Goal: Task Accomplishment & Management: Use online tool/utility

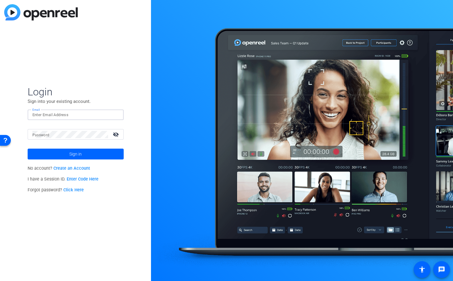
click at [69, 117] on input "Email" at bounding box center [75, 114] width 87 height 7
click at [115, 115] on img at bounding box center [114, 114] width 4 height 7
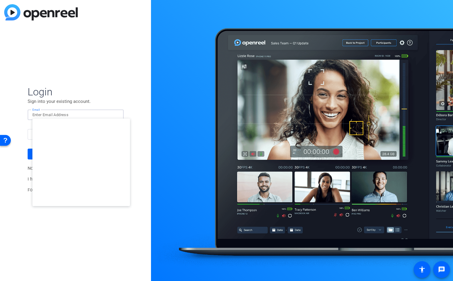
type input "[EMAIL_ADDRESS][DOMAIN_NAME]"
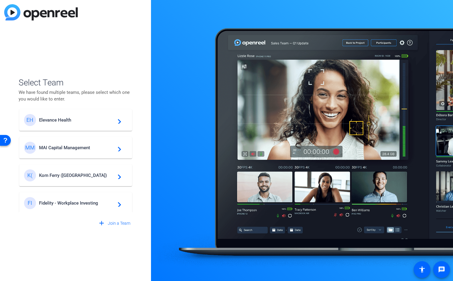
scroll to position [45, 0]
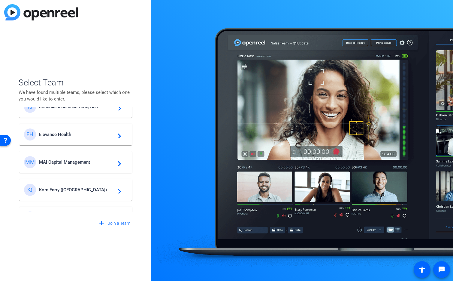
click at [67, 191] on span "Korn Ferry ([GEOGRAPHIC_DATA])" at bounding box center [76, 189] width 75 height 5
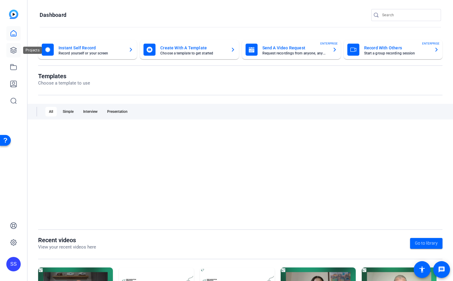
click at [13, 49] on icon at bounding box center [13, 50] width 7 height 7
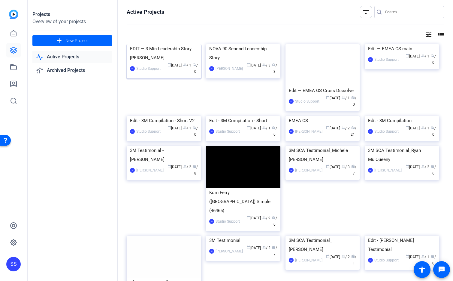
click at [166, 44] on img at bounding box center [164, 44] width 75 height 0
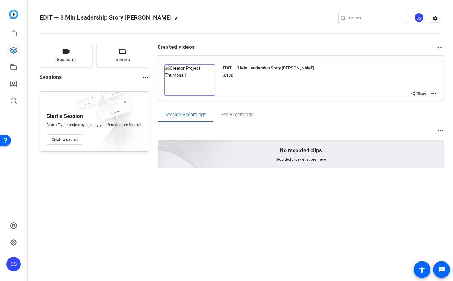
click at [434, 93] on mat-icon "more_horiz" at bounding box center [434, 93] width 7 height 7
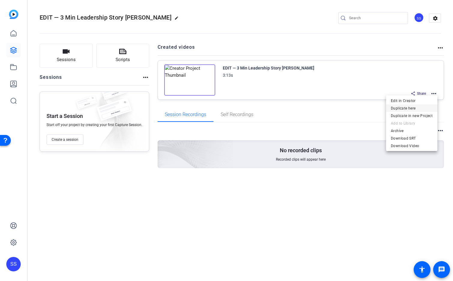
click at [431, 108] on span "Duplicate here" at bounding box center [412, 108] width 42 height 7
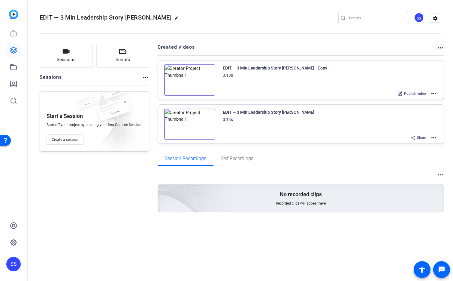
click at [435, 94] on mat-icon "more_horiz" at bounding box center [434, 93] width 7 height 7
click at [409, 101] on span "Edit in Creator" at bounding box center [412, 100] width 42 height 7
click at [13, 53] on icon at bounding box center [13, 50] width 7 height 7
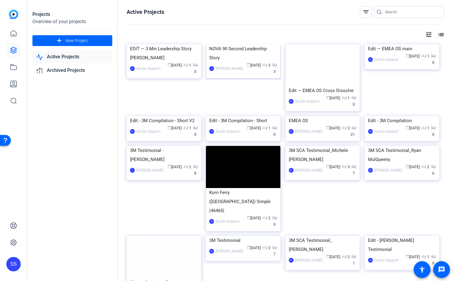
click at [234, 44] on img at bounding box center [243, 44] width 75 height 0
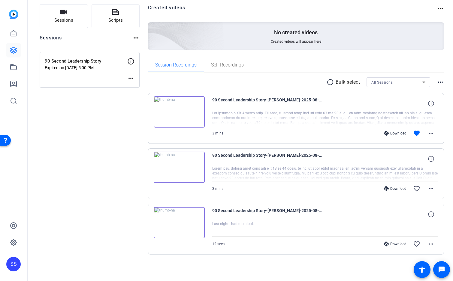
scroll to position [40, 0]
click at [179, 167] on img at bounding box center [179, 166] width 51 height 31
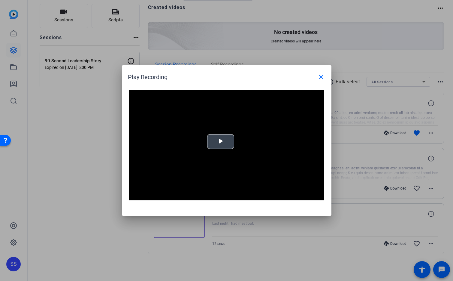
click at [221, 142] on span "Video Player" at bounding box center [221, 142] width 0 height 0
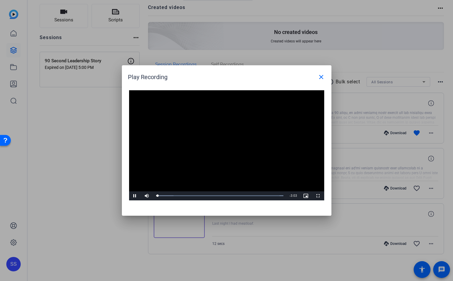
click at [277, 148] on video "Video Player" at bounding box center [226, 145] width 195 height 110
click at [136, 196] on span "Video Player" at bounding box center [135, 196] width 12 height 0
click at [257, 77] on div "Play Recording close" at bounding box center [228, 77] width 201 height 14
click at [325, 81] on span at bounding box center [321, 77] width 14 height 14
